Goal: Find contact information: Find contact information

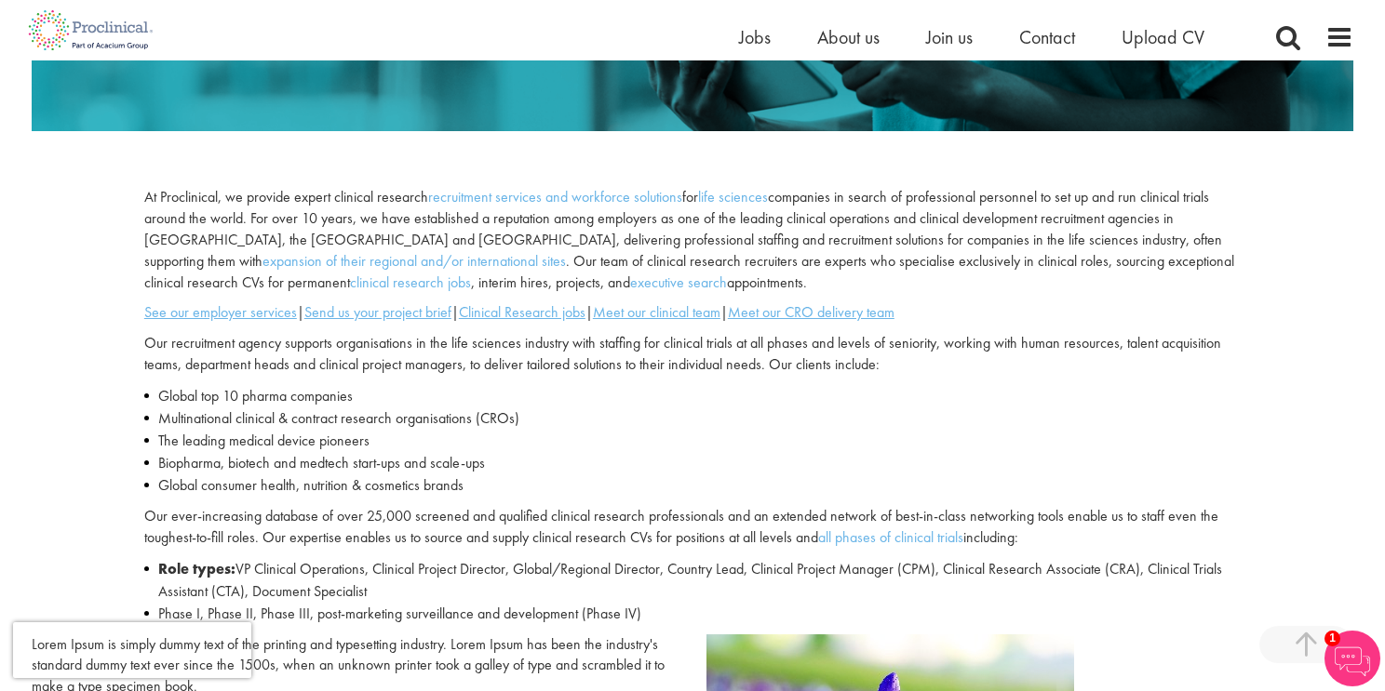
scroll to position [518, 0]
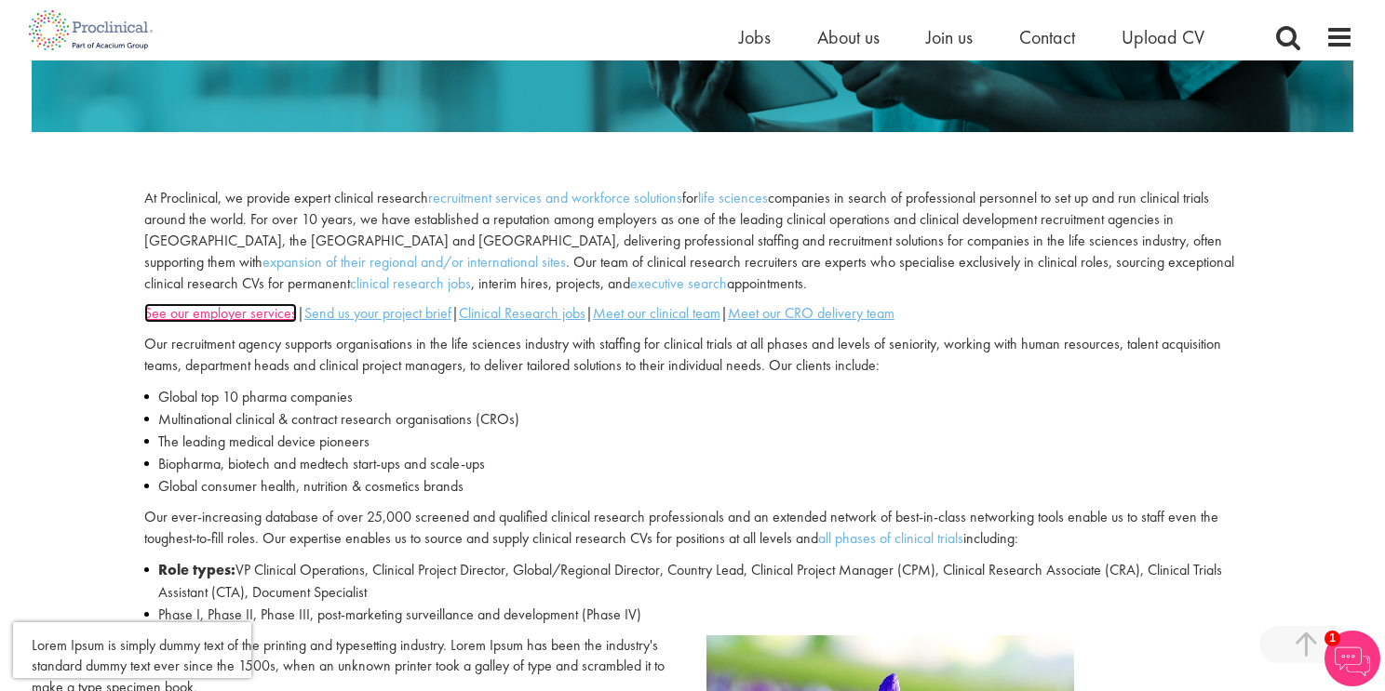
click at [208, 318] on u "See our employer services" at bounding box center [220, 313] width 153 height 20
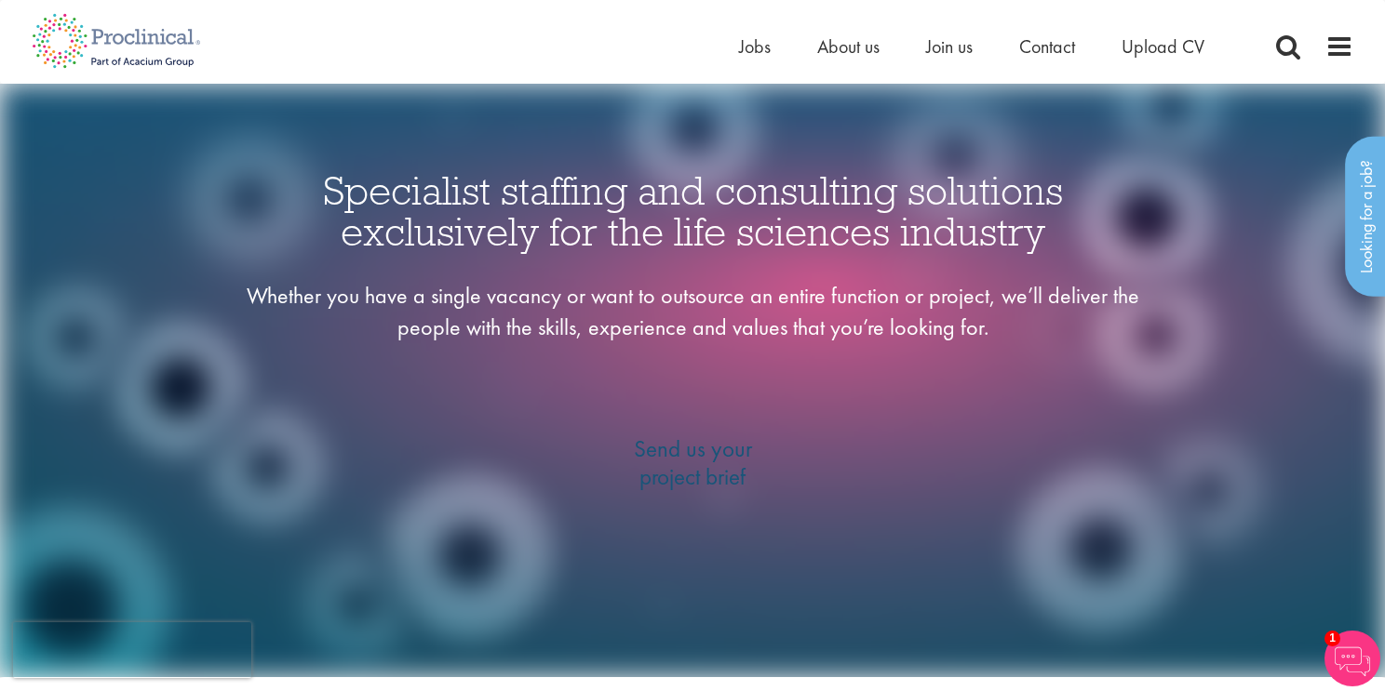
click at [0, 275] on img at bounding box center [692, 381] width 1385 height 594
click at [1368, 199] on link "Looking for a job?" at bounding box center [1366, 217] width 43 height 160
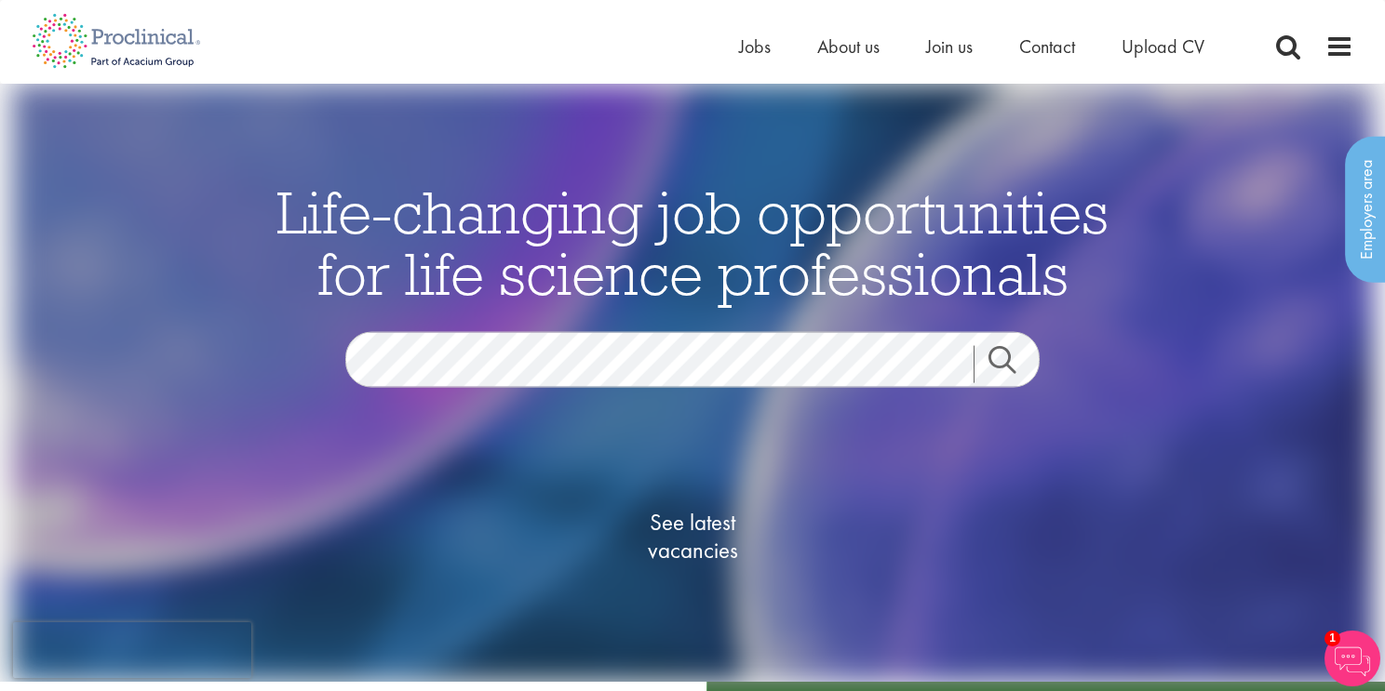
click at [1363, 647] on img at bounding box center [1352, 659] width 56 height 56
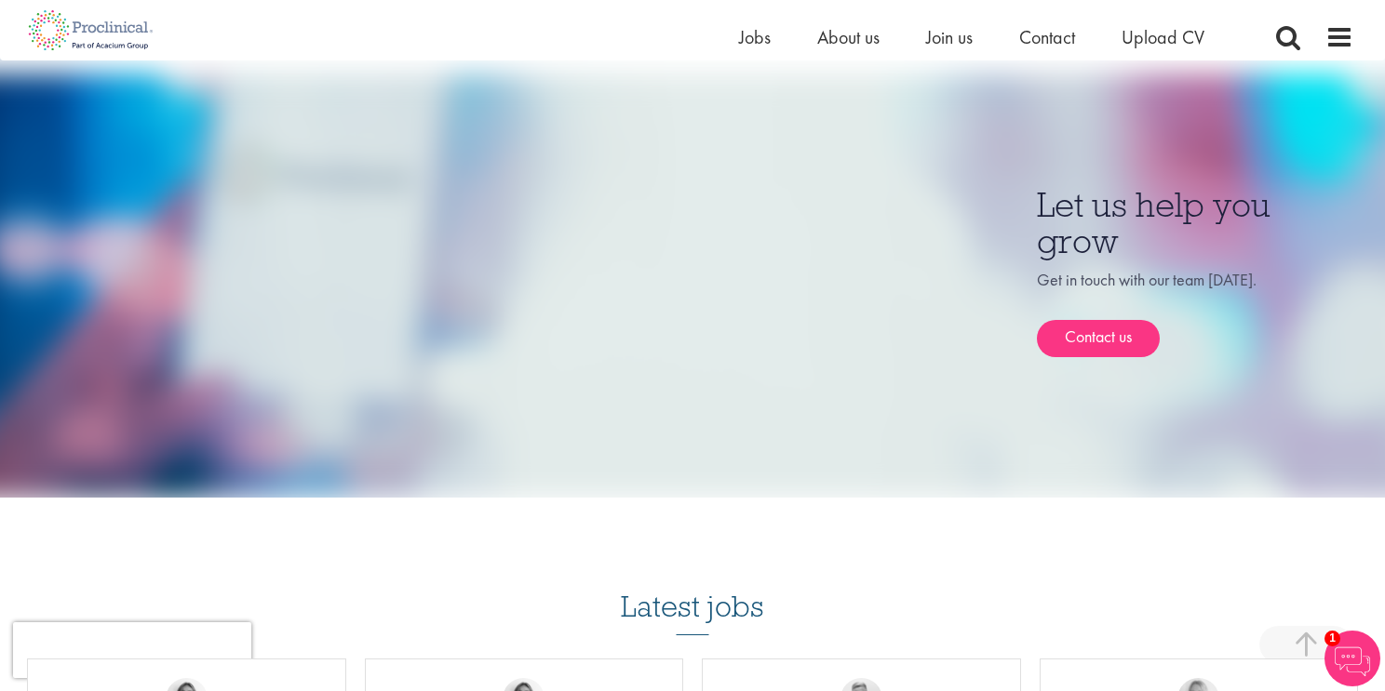
scroll to position [1734, 0]
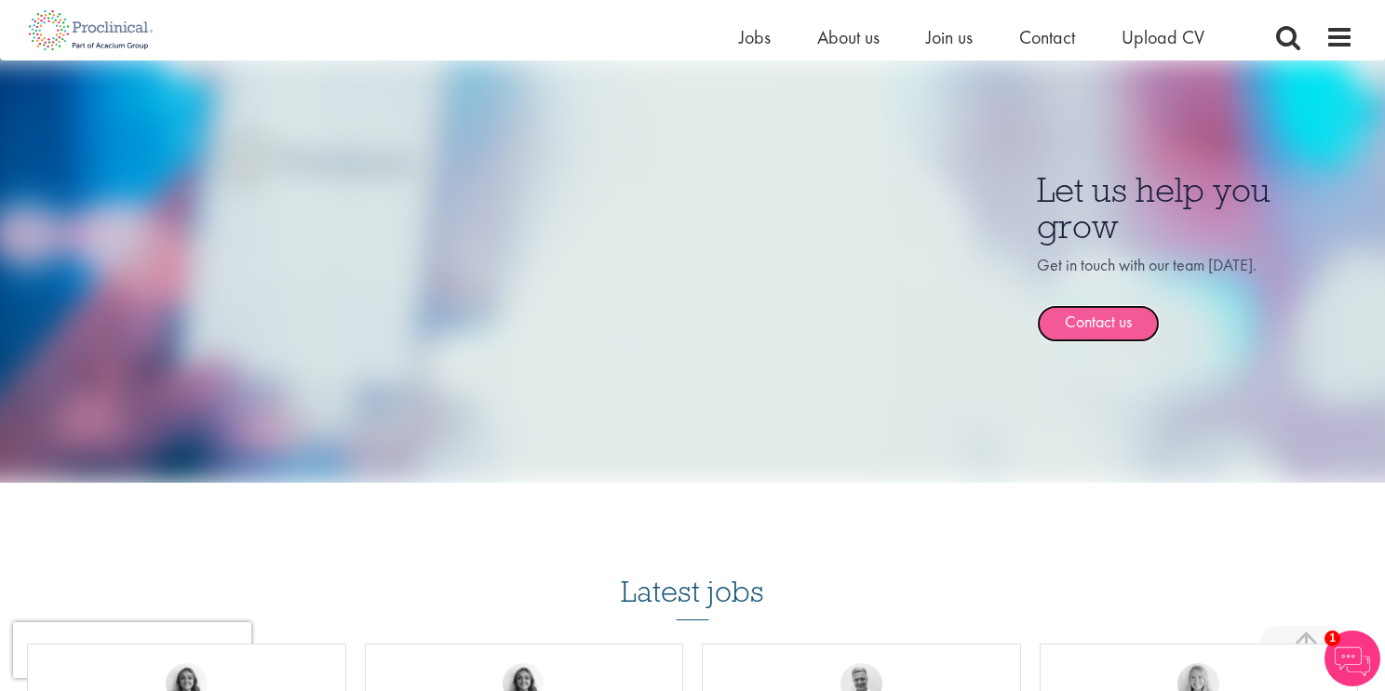
click at [1097, 321] on link "Contact us" at bounding box center [1098, 323] width 123 height 37
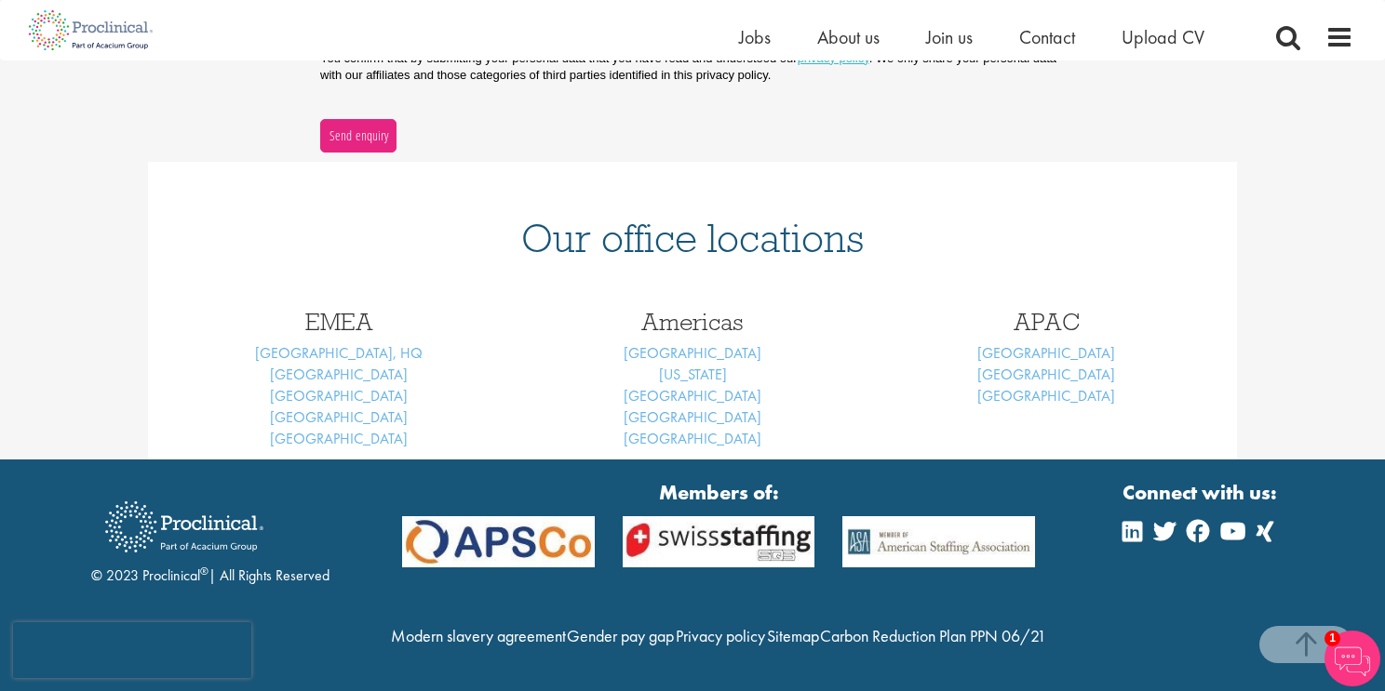
scroll to position [706, 0]
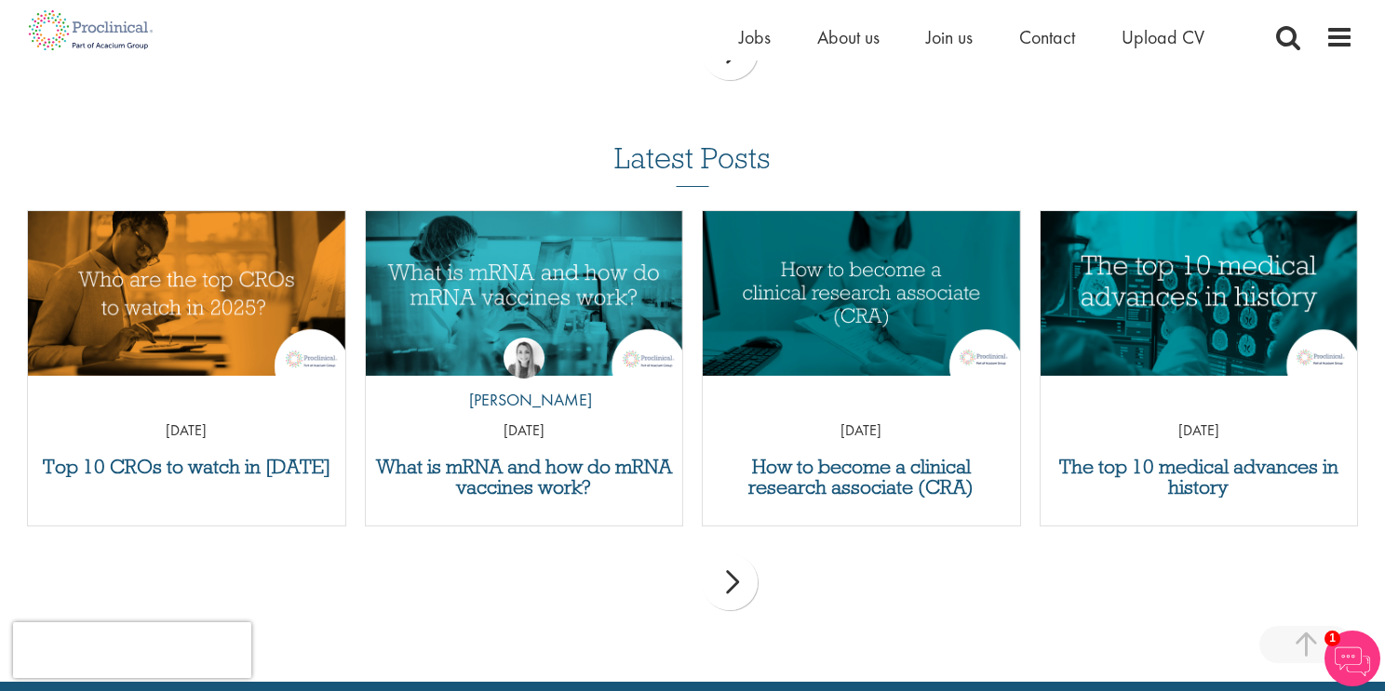
scroll to position [2962, 0]
